Goal: Information Seeking & Learning: Learn about a topic

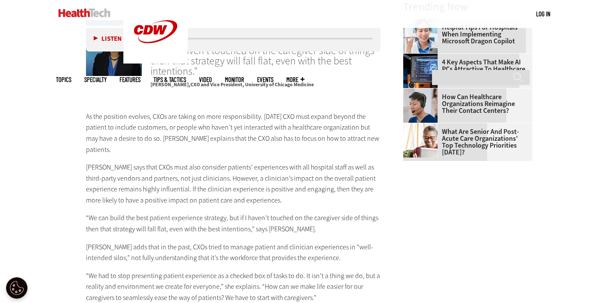
scroll to position [994, 0]
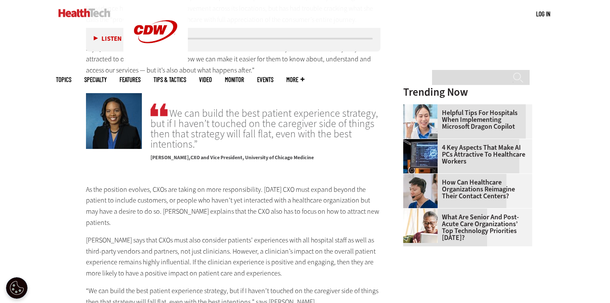
scroll to position [939, 0]
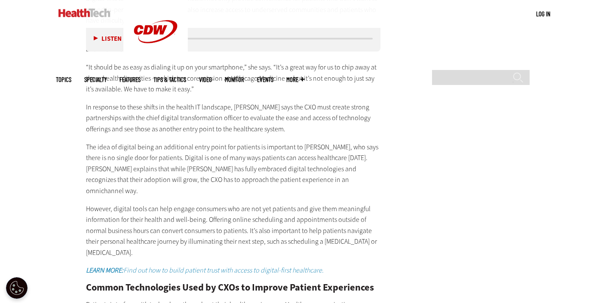
scroll to position [1402, 0]
